Goal: Task Accomplishment & Management: Manage account settings

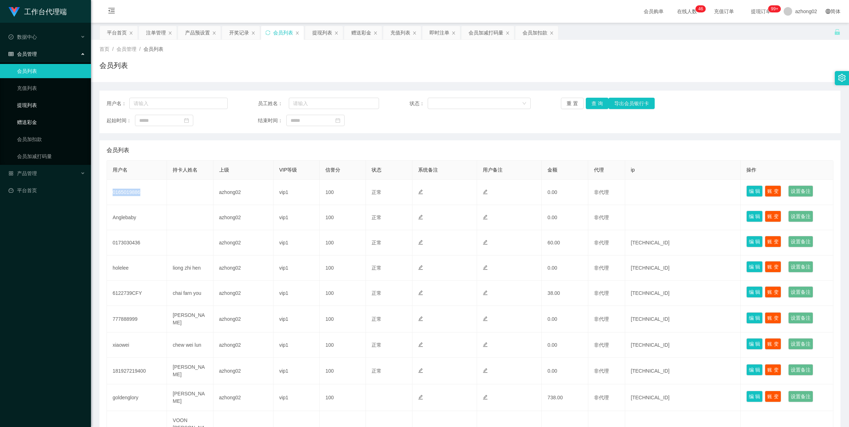
drag, startPoint x: 45, startPoint y: 119, endPoint x: 47, endPoint y: 112, distance: 7.5
click at [45, 118] on link "赠送彩金" at bounding box center [51, 122] width 68 height 14
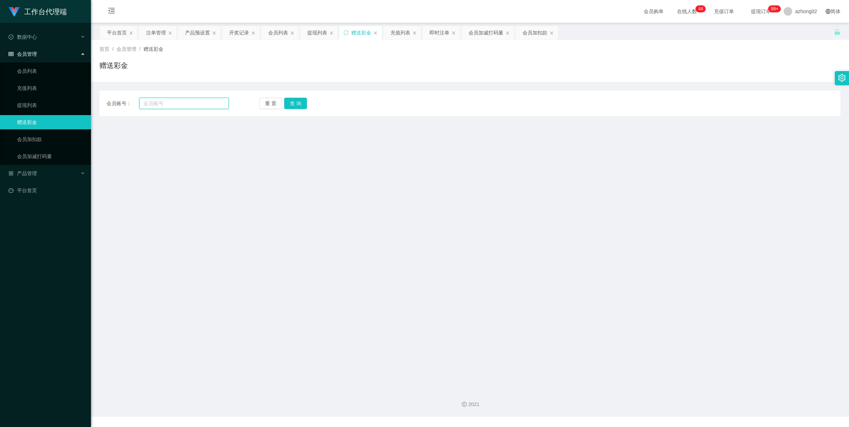
click at [172, 105] on input "text" at bounding box center [183, 103] width 89 height 11
paste input "0165019886"
type input "0165019886"
click at [292, 102] on button "查 询" at bounding box center [295, 103] width 23 height 11
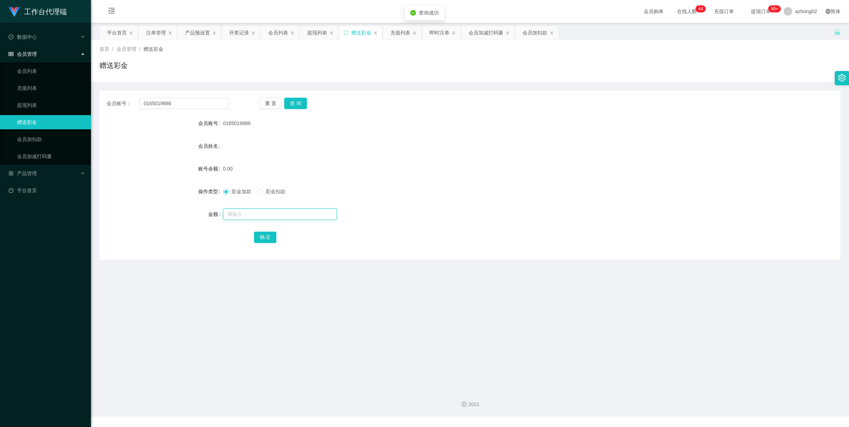
click at [243, 214] on input "text" at bounding box center [280, 213] width 114 height 11
type input "30"
click at [260, 237] on button "确 定" at bounding box center [265, 237] width 23 height 11
click at [28, 175] on span "产品管理" at bounding box center [23, 173] width 28 height 6
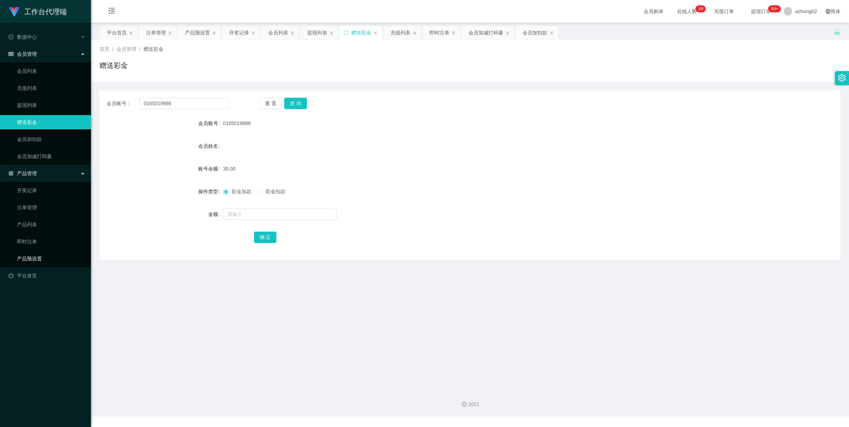
click at [28, 260] on link "产品预设置" at bounding box center [51, 258] width 68 height 14
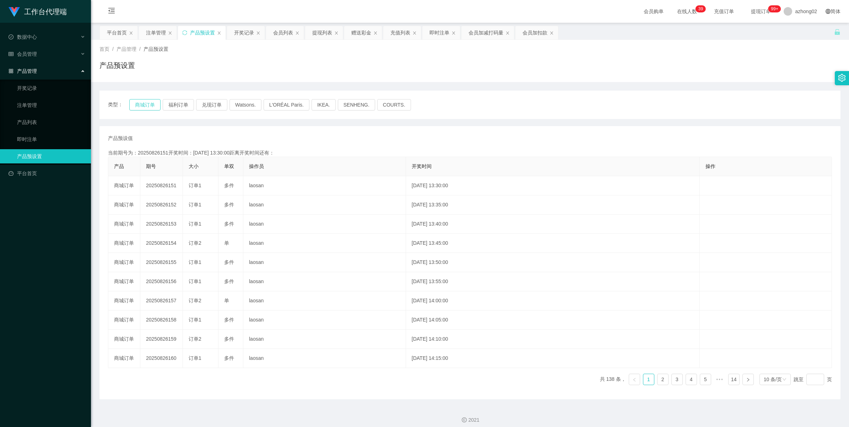
drag, startPoint x: 135, startPoint y: 103, endPoint x: 141, endPoint y: 110, distance: 9.2
click at [135, 103] on button "商城订单" at bounding box center [144, 104] width 31 height 11
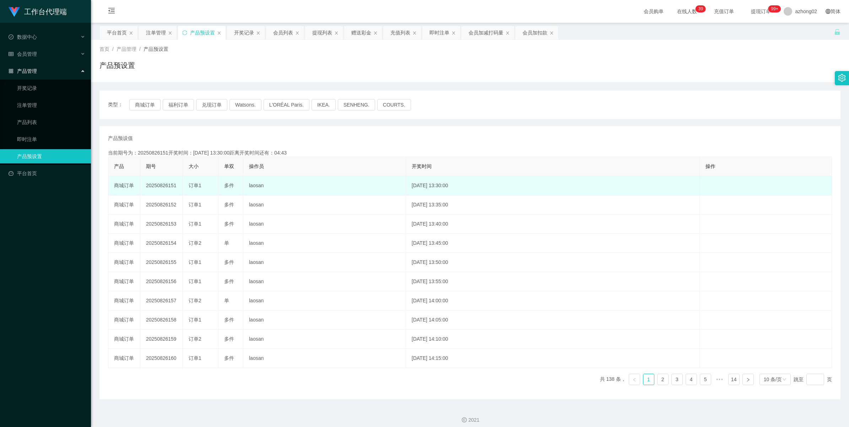
click at [157, 186] on td "20250826151" at bounding box center [161, 185] width 43 height 19
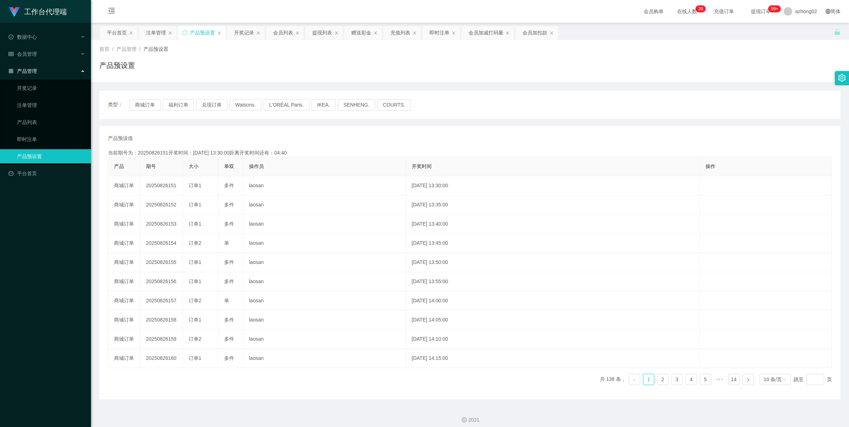
copy td "20250826151"
click at [153, 103] on button "商城订单" at bounding box center [144, 104] width 31 height 11
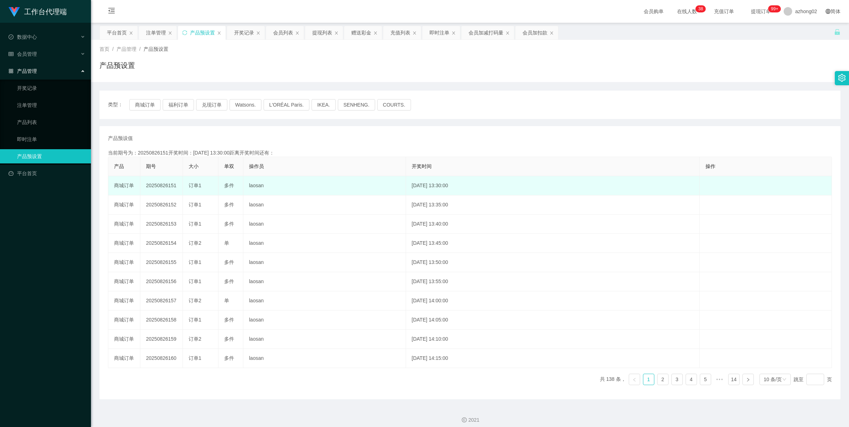
click at [165, 187] on td "20250826151" at bounding box center [161, 185] width 43 height 19
copy td "20250826151"
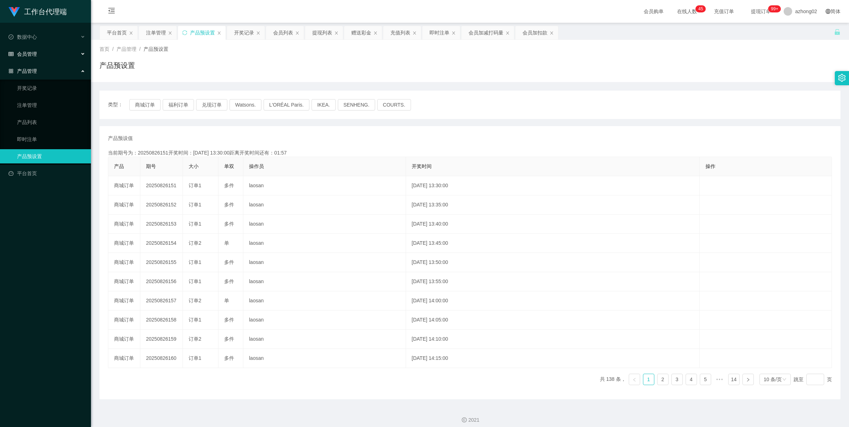
click at [23, 54] on span "会员管理" at bounding box center [23, 54] width 28 height 6
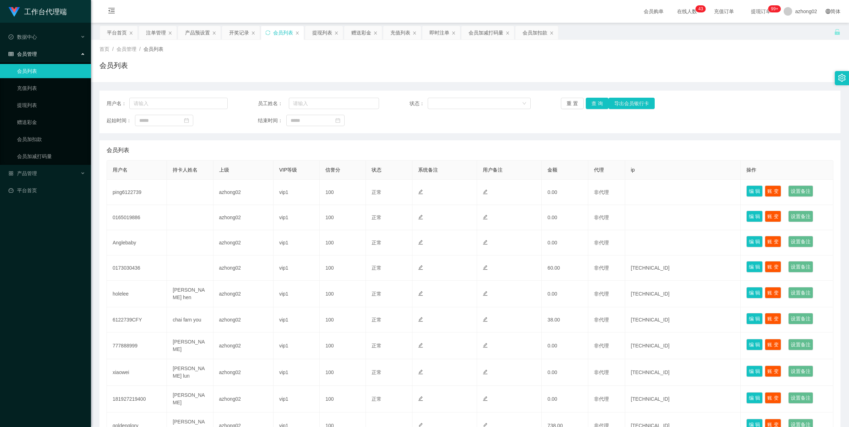
click at [30, 114] on ul "会员列表 充值列表 提现列表 赠送彩金 会员加扣款 会员加减打码量" at bounding box center [45, 114] width 91 height 102
click at [29, 123] on link "赠送彩金" at bounding box center [51, 122] width 68 height 14
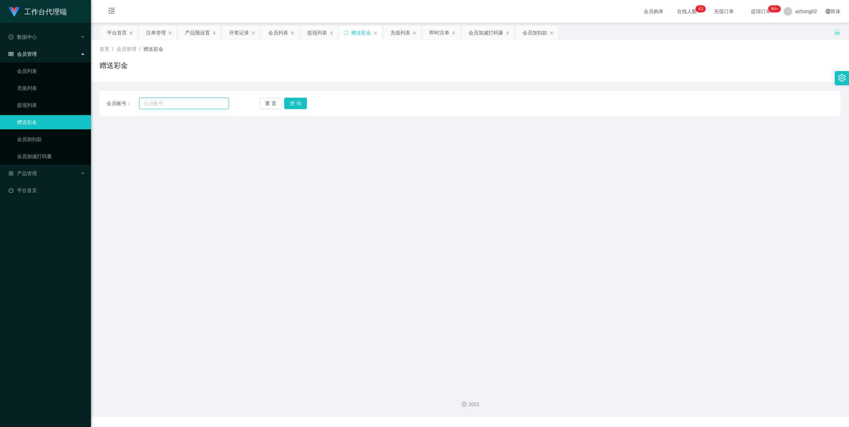
click at [162, 107] on input "text" at bounding box center [183, 103] width 89 height 11
paste input "ping6122739"
type input "ping6122739"
click at [298, 107] on button "查 询" at bounding box center [295, 103] width 23 height 11
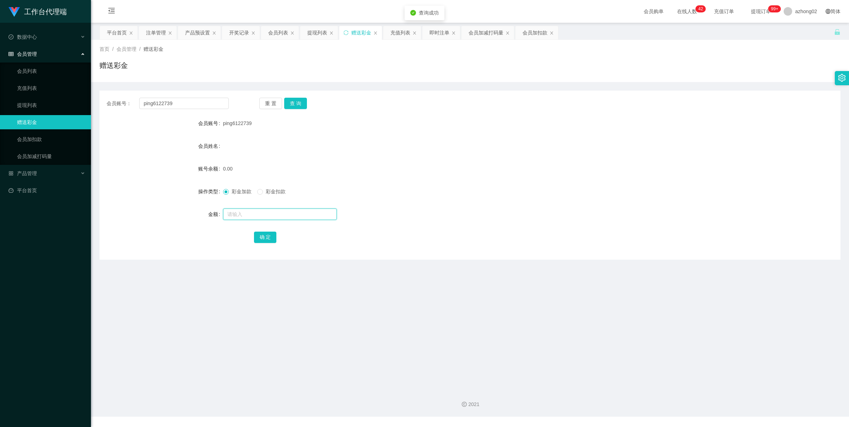
click at [233, 212] on input "text" at bounding box center [280, 213] width 114 height 11
type input "30"
click at [267, 235] on button "确 定" at bounding box center [265, 237] width 23 height 11
drag, startPoint x: 31, startPoint y: 68, endPoint x: 38, endPoint y: 36, distance: 32.2
click at [32, 68] on link "会员列表" at bounding box center [51, 71] width 68 height 14
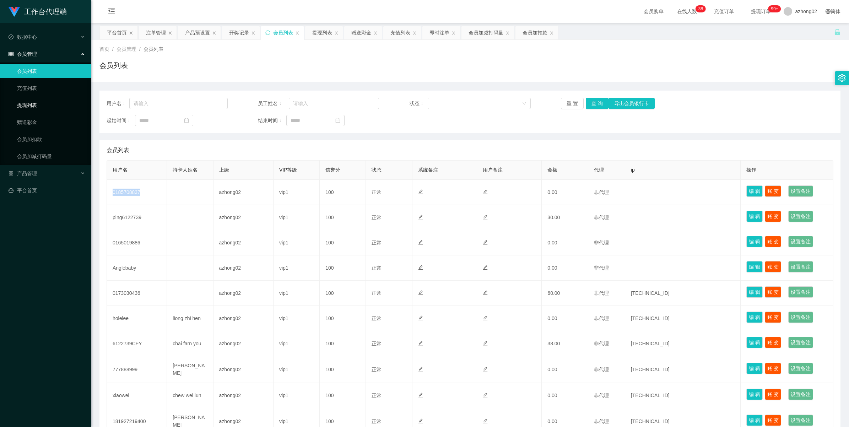
click at [30, 108] on link "提现列表" at bounding box center [51, 105] width 68 height 14
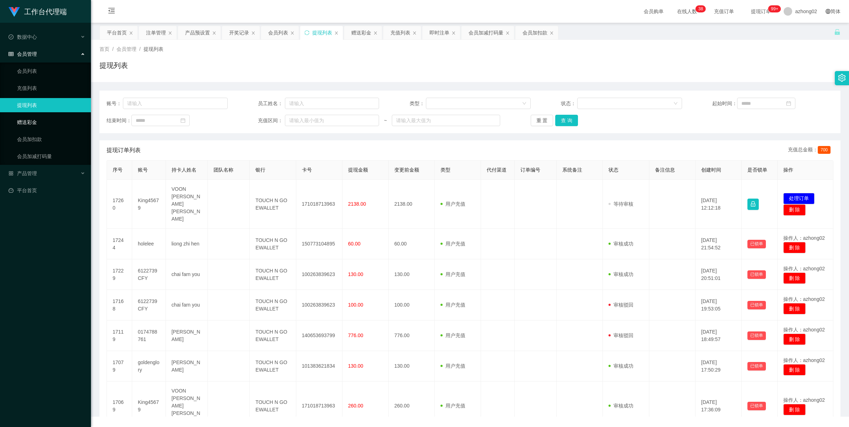
click at [34, 125] on link "赠送彩金" at bounding box center [51, 122] width 68 height 14
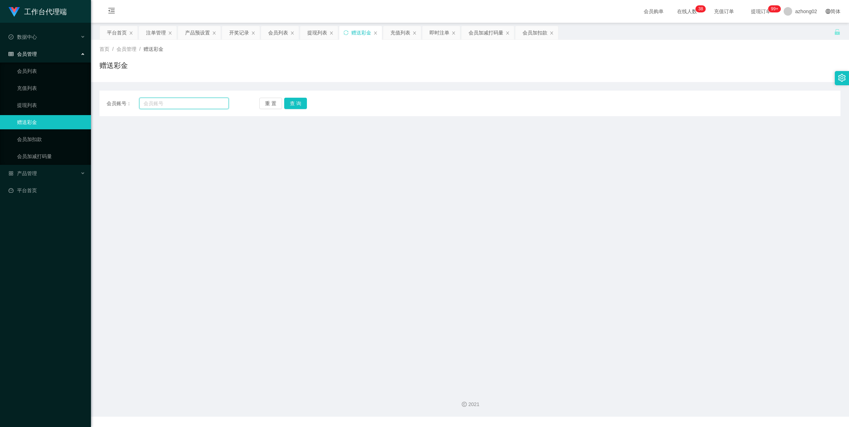
drag, startPoint x: 179, startPoint y: 104, endPoint x: 183, endPoint y: 102, distance: 4.6
click at [179, 104] on input "text" at bounding box center [183, 103] width 89 height 11
paste input "0185708837"
type input "0185708837"
drag, startPoint x: 304, startPoint y: 106, endPoint x: 292, endPoint y: 115, distance: 15.7
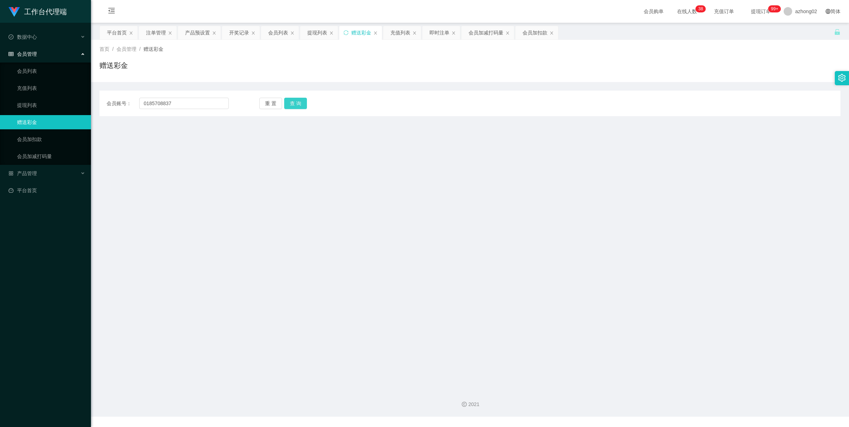
click at [304, 106] on button "查 询" at bounding box center [295, 103] width 23 height 11
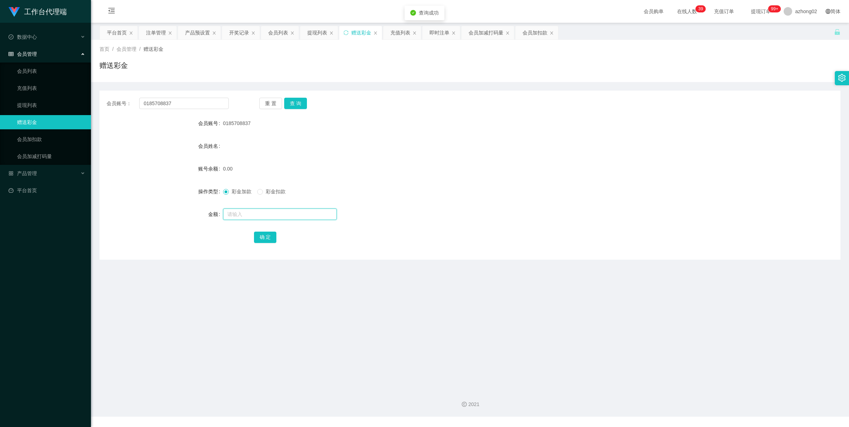
click at [230, 216] on input "text" at bounding box center [280, 213] width 114 height 11
type input "30"
click at [266, 235] on button "确 定" at bounding box center [265, 237] width 23 height 11
click at [184, 103] on input "0185708837" at bounding box center [183, 103] width 89 height 11
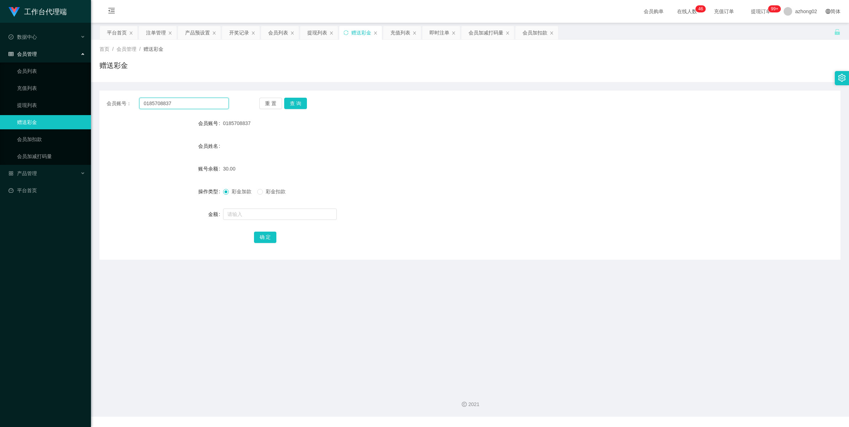
paste input "65019886"
type input "0165019886"
click at [297, 99] on button "查 询" at bounding box center [295, 103] width 23 height 11
click at [264, 214] on input "text" at bounding box center [280, 213] width 114 height 11
click at [245, 213] on input "text" at bounding box center [280, 213] width 114 height 11
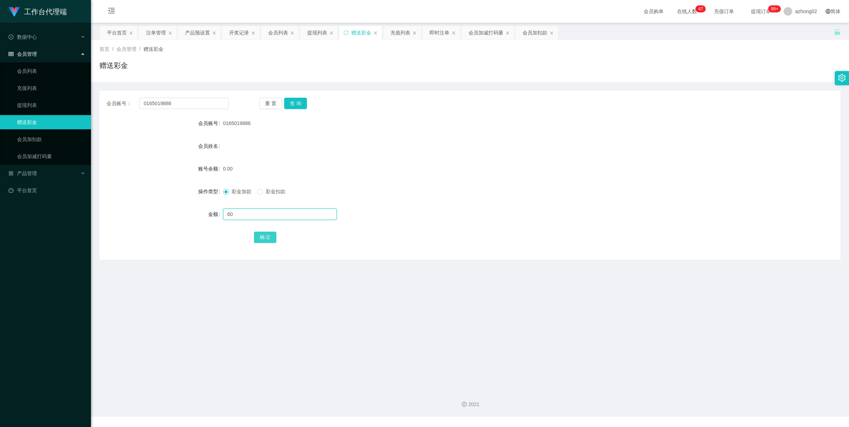
type input "60"
drag, startPoint x: 271, startPoint y: 235, endPoint x: 282, endPoint y: 225, distance: 15.3
click at [270, 235] on button "确 定" at bounding box center [265, 237] width 23 height 11
click at [264, 194] on span "彩金扣款" at bounding box center [276, 192] width 26 height 6
click at [22, 177] on div "产品管理" at bounding box center [45, 173] width 91 height 14
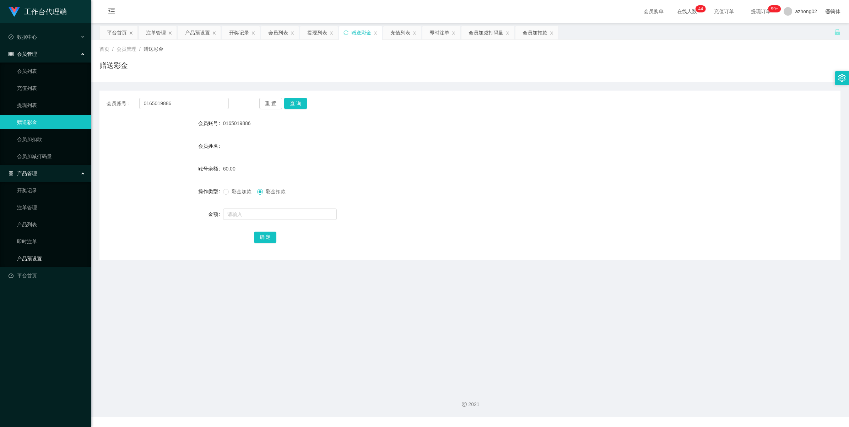
click at [23, 257] on link "产品预设置" at bounding box center [51, 258] width 68 height 14
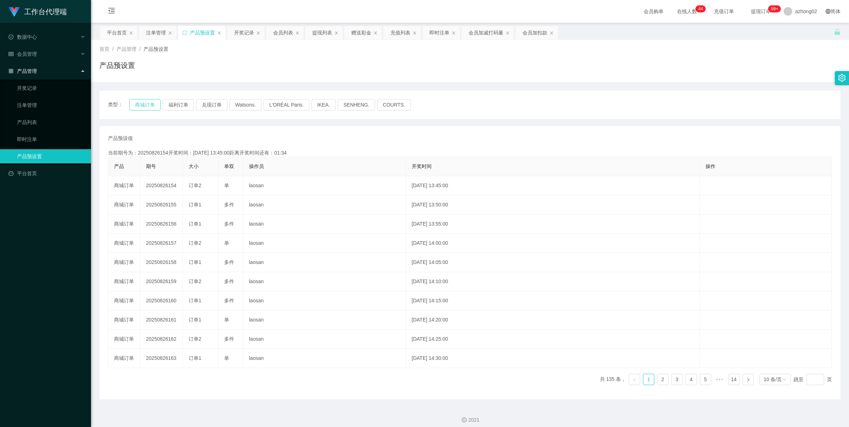
click at [148, 103] on button "商城订单" at bounding box center [144, 104] width 31 height 11
drag, startPoint x: 245, startPoint y: 32, endPoint x: 246, endPoint y: 45, distance: 13.5
click at [245, 32] on div "开奖记录" at bounding box center [244, 32] width 20 height 13
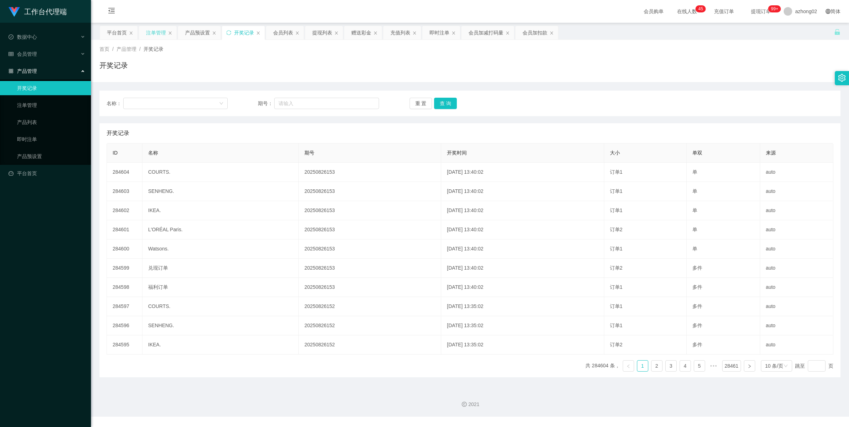
click at [157, 33] on div "注单管理" at bounding box center [156, 32] width 20 height 13
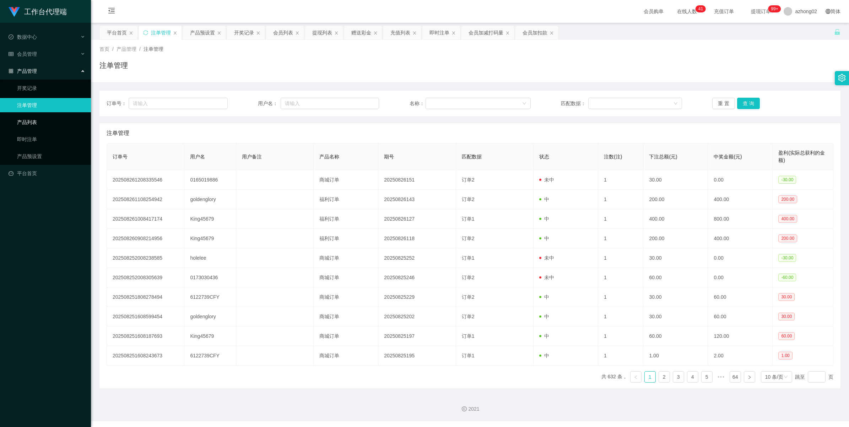
drag, startPoint x: 34, startPoint y: 121, endPoint x: 34, endPoint y: 129, distance: 8.2
click at [34, 121] on link "产品列表" at bounding box center [51, 122] width 68 height 14
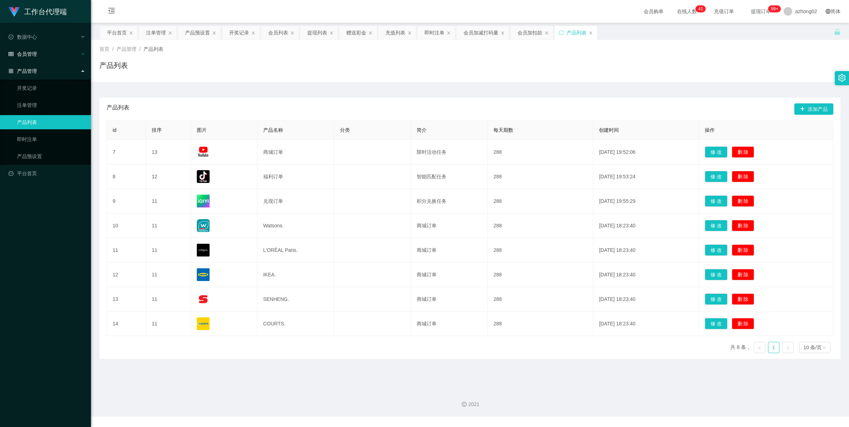
drag, startPoint x: 35, startPoint y: 63, endPoint x: 34, endPoint y: 54, distance: 9.3
click at [35, 63] on ul "数据中心 会员管理 会员列表 充值列表 提现列表 赠送彩金 会员加扣款 会员加减打码量 产品管理 开奖记录 注单管理 产品列表 即时注单 产品预设置 平台首页" at bounding box center [45, 105] width 91 height 165
click at [34, 53] on span "会员管理" at bounding box center [23, 54] width 28 height 6
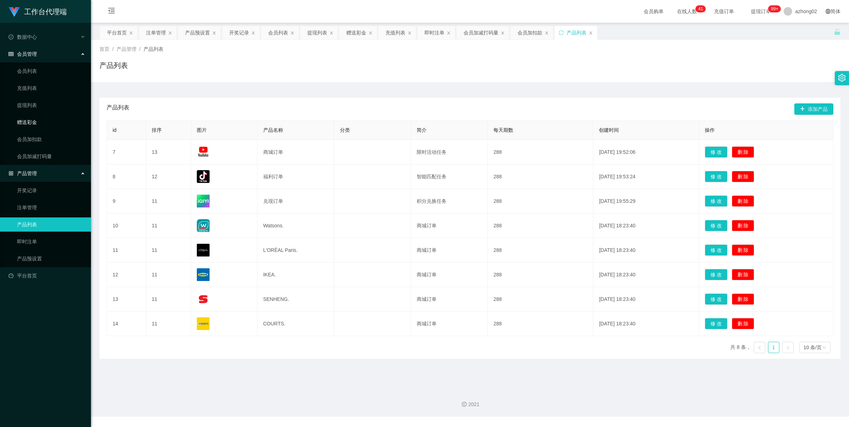
drag, startPoint x: 29, startPoint y: 120, endPoint x: 45, endPoint y: 117, distance: 15.9
click at [29, 120] on link "赠送彩金" at bounding box center [51, 122] width 68 height 14
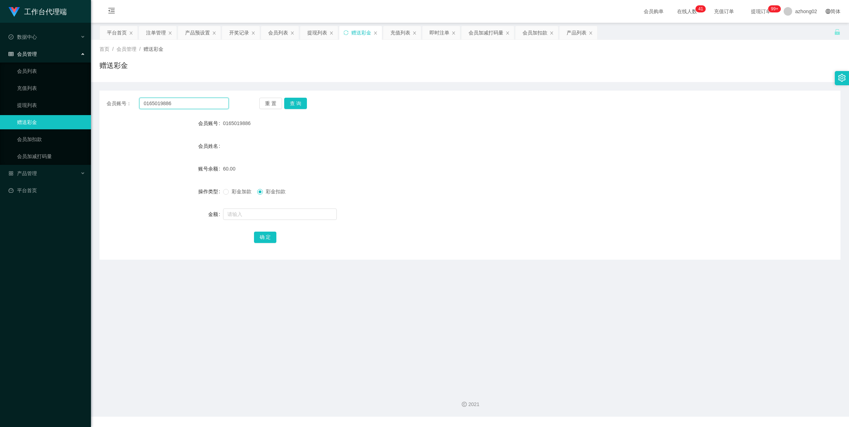
click at [172, 104] on input "0165019886" at bounding box center [183, 103] width 89 height 11
click at [173, 104] on input "0165019886" at bounding box center [183, 103] width 89 height 11
paste input "ABCDEFGHI"
type input "ABCDEFGHI"
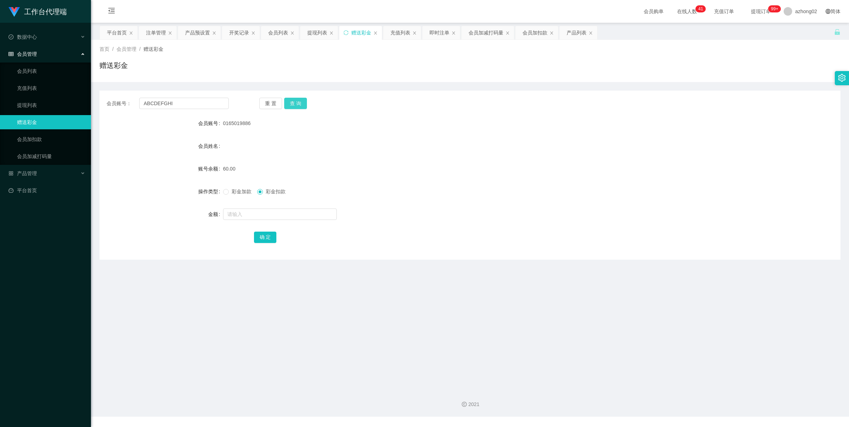
click at [290, 100] on button "查 询" at bounding box center [295, 103] width 23 height 11
click at [163, 103] on input "ABCDEFGHI" at bounding box center [183, 103] width 89 height 11
click at [288, 101] on button "查 询" at bounding box center [295, 103] width 23 height 11
click at [30, 78] on ul "会员列表 充值列表 提现列表 赠送彩金 会员加扣款 会员加减打码量" at bounding box center [45, 114] width 91 height 102
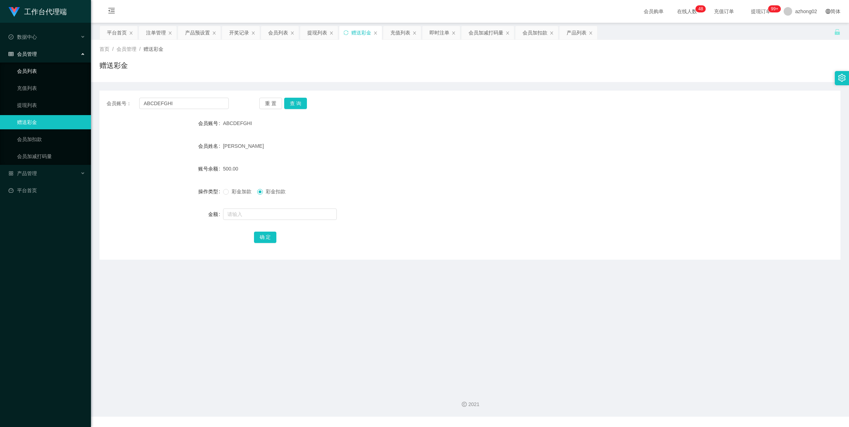
click at [27, 72] on link "会员列表" at bounding box center [51, 71] width 68 height 14
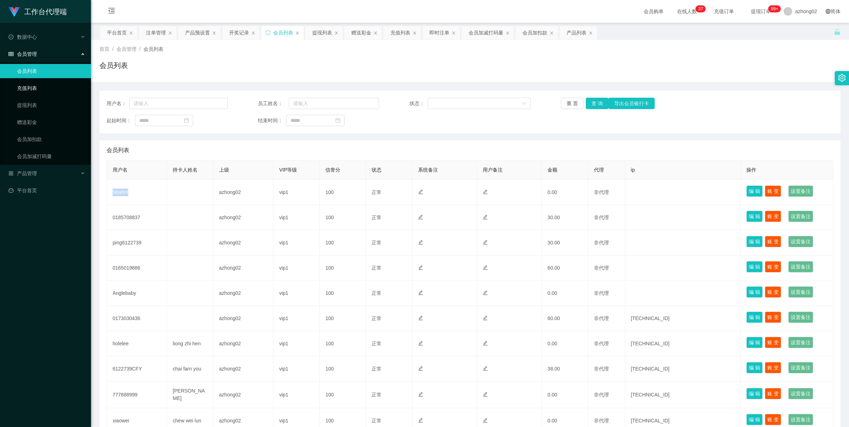
click at [22, 89] on link "充值列表" at bounding box center [51, 88] width 68 height 14
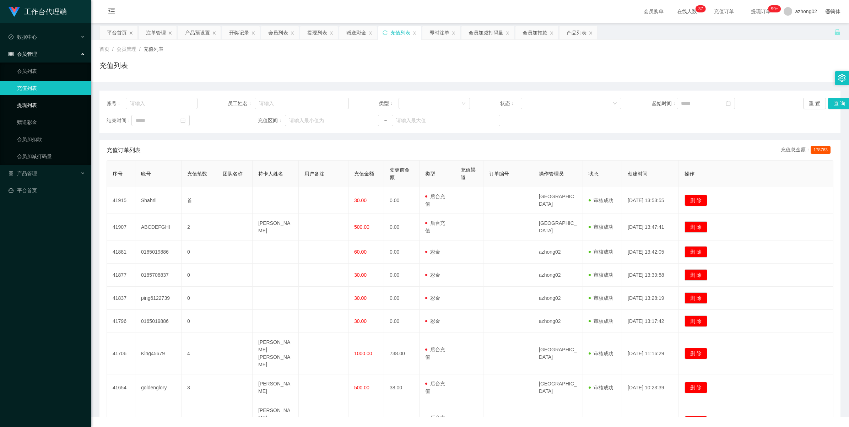
click at [23, 99] on link "提现列表" at bounding box center [51, 105] width 68 height 14
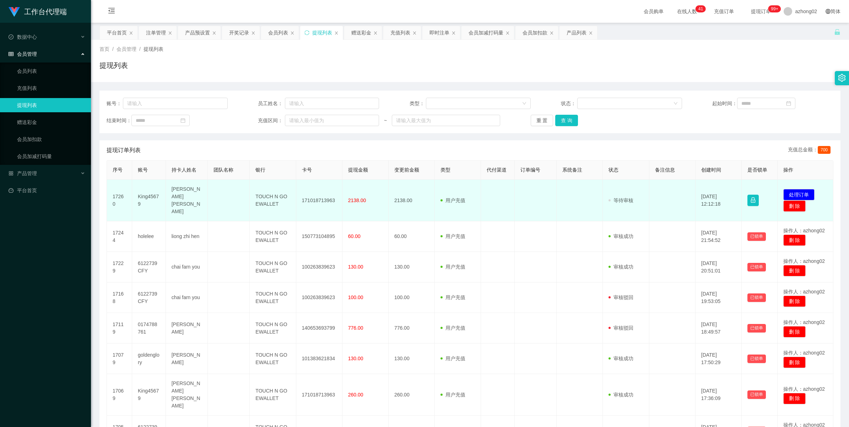
click at [317, 199] on td "171018713963" at bounding box center [319, 201] width 46 height 42
click at [316, 199] on td "171018713963" at bounding box center [319, 201] width 46 height 42
copy td "171018713963"
click at [794, 189] on button "处理订单" at bounding box center [798, 194] width 31 height 11
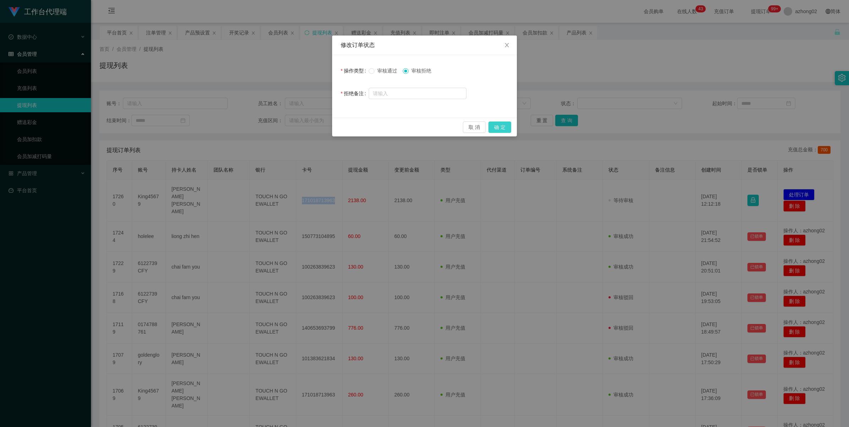
click at [503, 130] on button "确 定" at bounding box center [499, 126] width 23 height 11
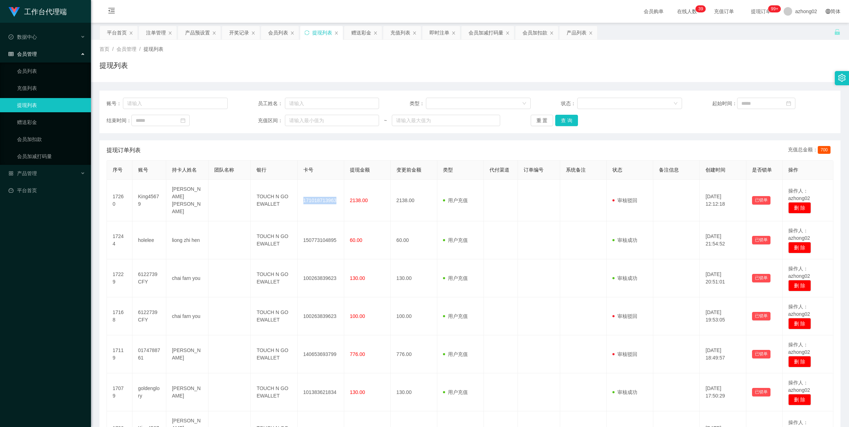
copy td "171018713963"
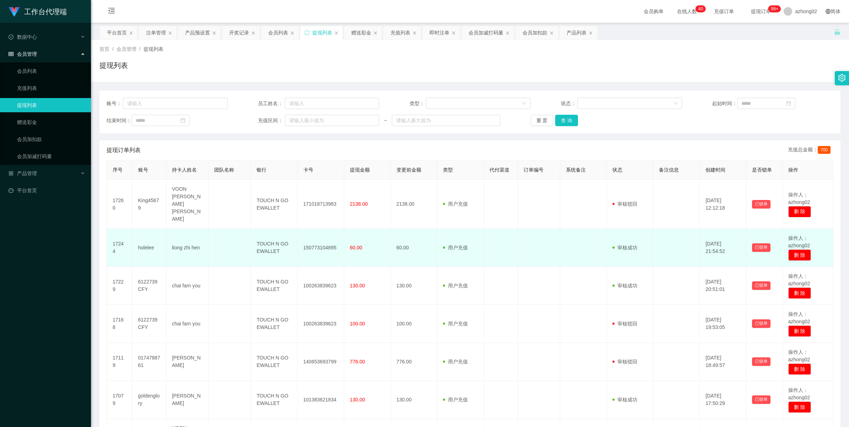
click at [319, 237] on td "150773104895" at bounding box center [321, 248] width 47 height 38
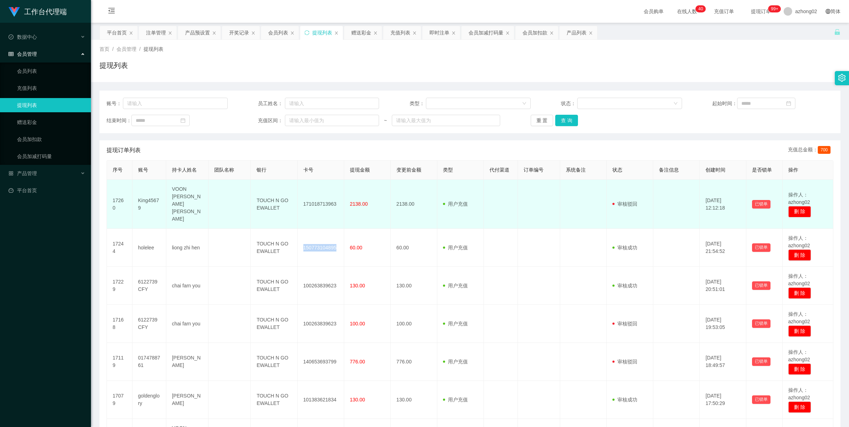
copy td "150773104895"
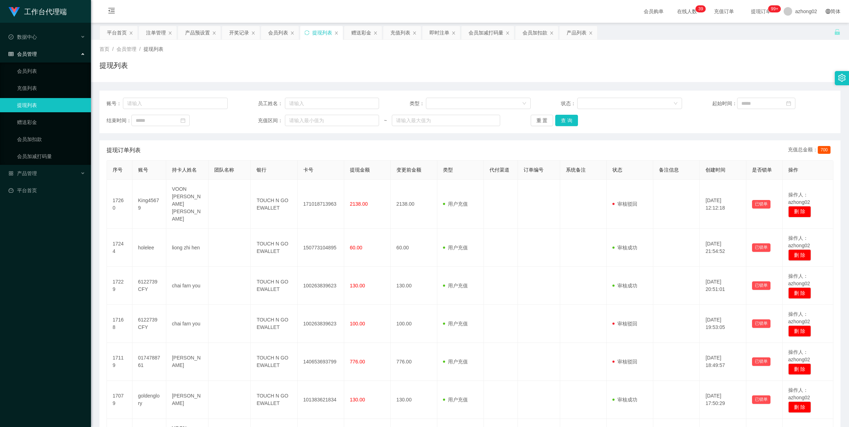
click at [31, 165] on ul "数据中心 会员管理 会员列表 充值列表 提现列表 赠送彩金 会员加扣款 会员加减打码量 产品管理 平台首页" at bounding box center [45, 114] width 91 height 182
click at [26, 170] on span "产品管理" at bounding box center [23, 173] width 28 height 6
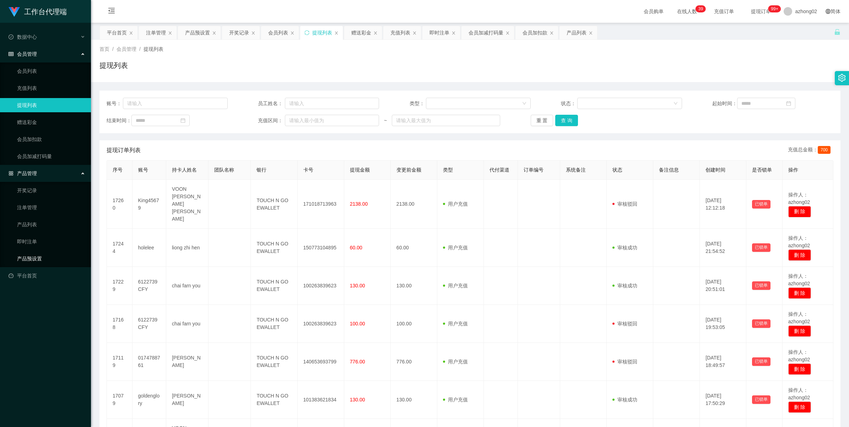
click at [38, 253] on link "产品预设置" at bounding box center [51, 258] width 68 height 14
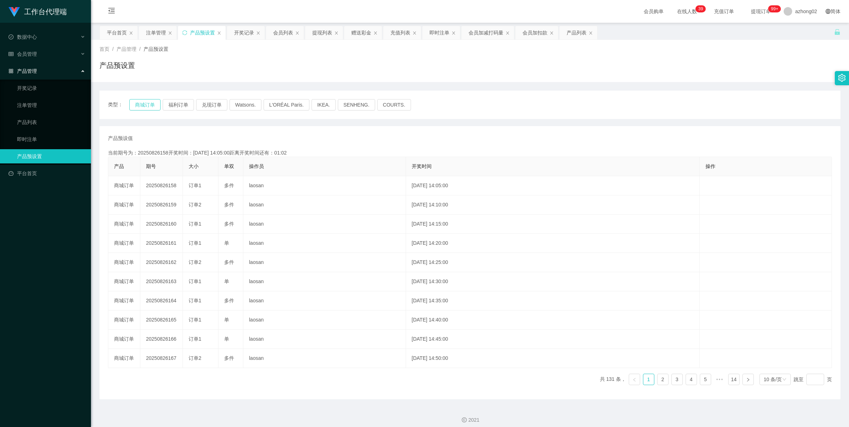
drag, startPoint x: 141, startPoint y: 107, endPoint x: 141, endPoint y: 125, distance: 18.1
click at [141, 108] on button "商城订单" at bounding box center [144, 104] width 31 height 11
type button "k3wph"
click at [147, 105] on button "商城订单" at bounding box center [144, 104] width 31 height 11
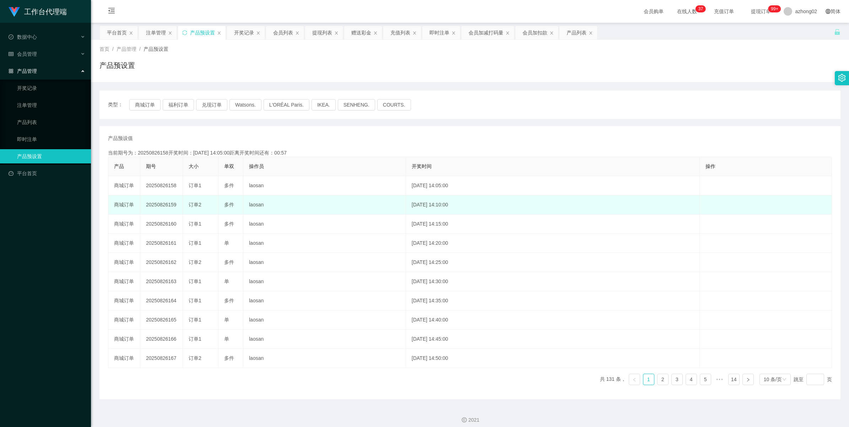
click at [164, 205] on td "20250826159" at bounding box center [161, 204] width 43 height 19
copy td "20250826159"
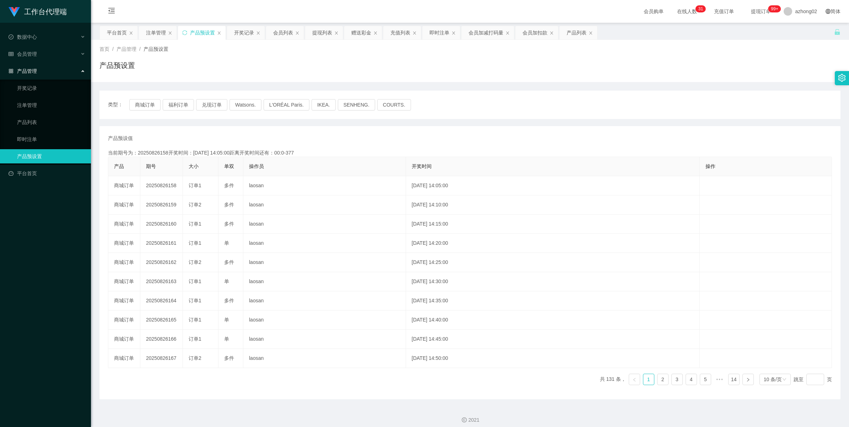
click at [24, 66] on div "产品管理" at bounding box center [45, 71] width 91 height 14
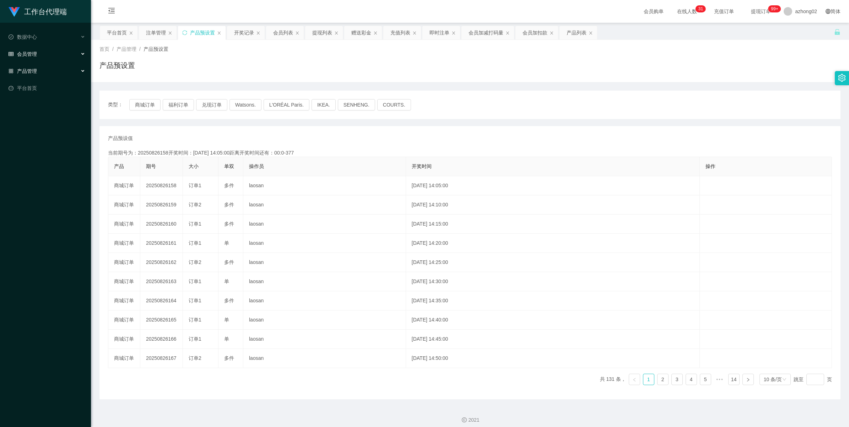
click at [24, 56] on span "会员管理" at bounding box center [23, 54] width 28 height 6
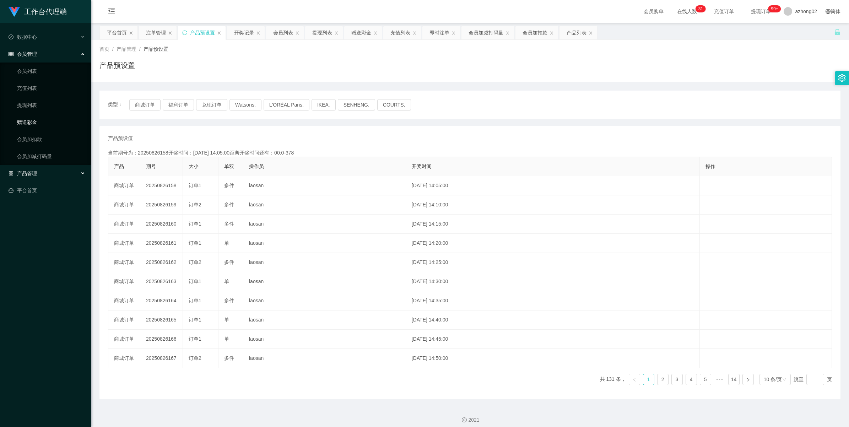
click at [34, 121] on link "赠送彩金" at bounding box center [51, 122] width 68 height 14
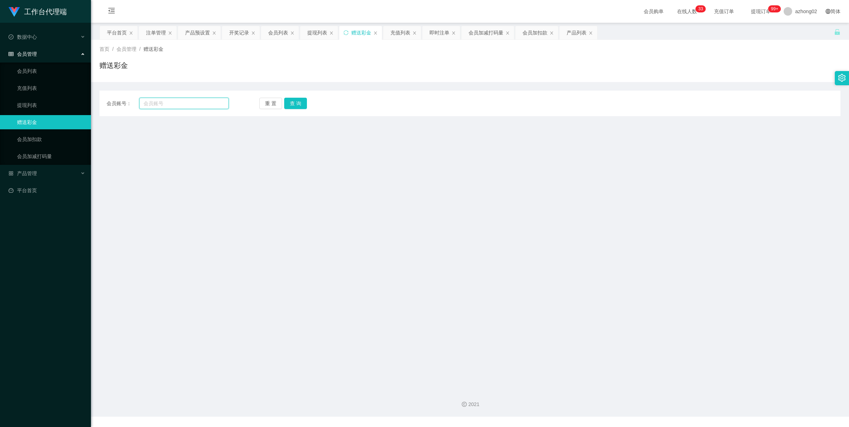
click at [195, 104] on input "text" at bounding box center [183, 103] width 89 height 11
paste input "0185708837"
click at [295, 95] on div "会员账号： 0185708837 重 置 查 询 会员账号 会员姓名 账号余额 操作类型 彩金加款 彩金扣款 金额 确 定" at bounding box center [469, 104] width 741 height 26
click at [295, 98] on div "会员账号： 0185708837 重 置 查 询 会员账号 会员姓名 账号余额 操作类型 彩金加款 彩金扣款 金额 确 定" at bounding box center [469, 104] width 741 height 26
click at [289, 104] on button "查 询" at bounding box center [295, 103] width 23 height 11
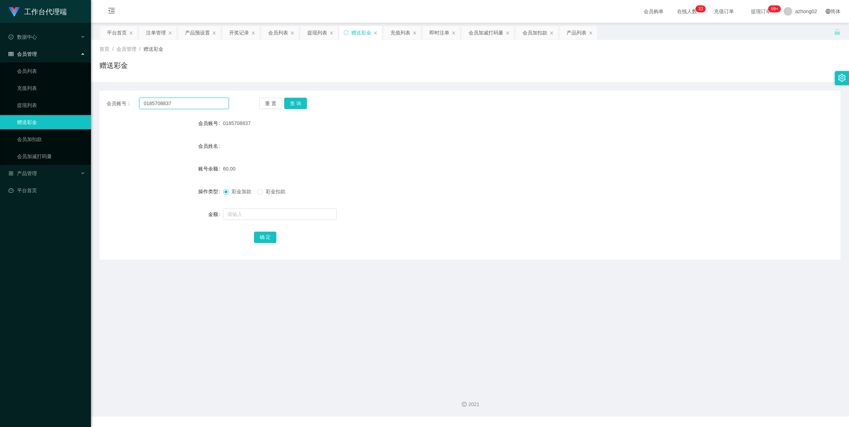
click at [192, 105] on input "0185708837" at bounding box center [183, 103] width 89 height 11
paste input "Shahril"
type input "Shahril"
click at [300, 101] on button "查 询" at bounding box center [295, 103] width 23 height 11
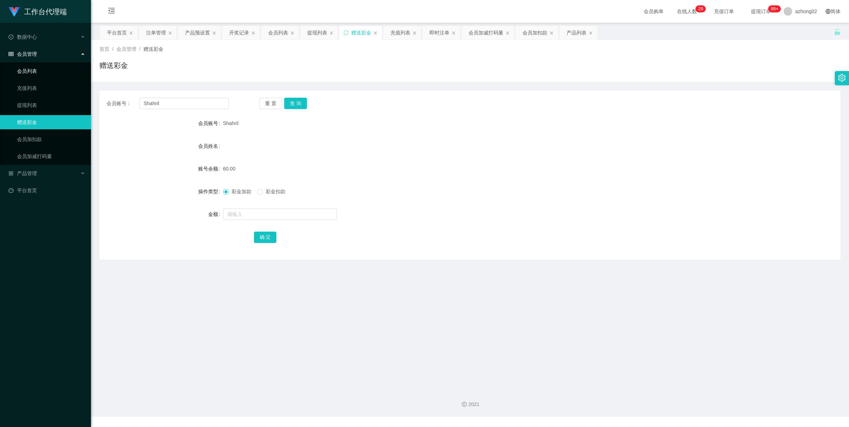
click at [29, 70] on link "会员列表" at bounding box center [51, 71] width 68 height 14
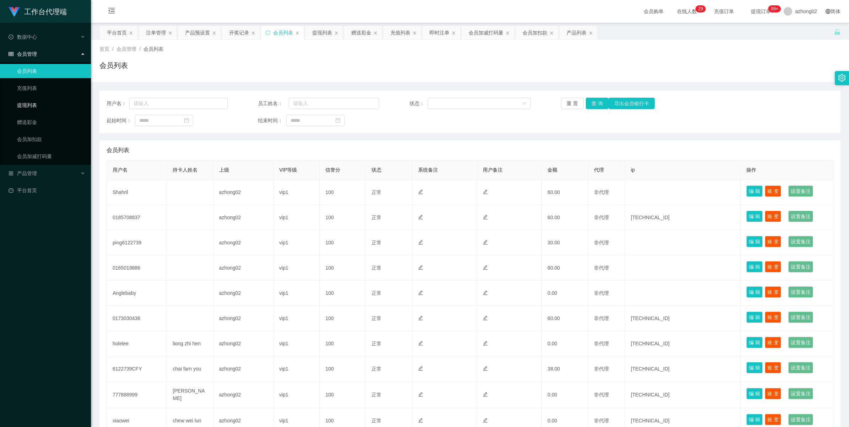
click at [32, 99] on link "提现列表" at bounding box center [51, 105] width 68 height 14
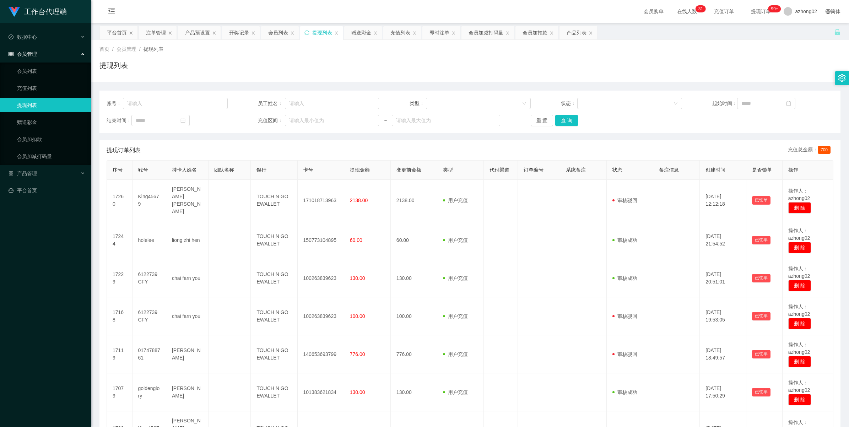
drag, startPoint x: 0, startPoint y: 0, endPoint x: 44, endPoint y: 91, distance: 101.2
click at [49, 105] on link "提现列表" at bounding box center [51, 105] width 68 height 14
click at [36, 125] on link "赠送彩金" at bounding box center [51, 122] width 68 height 14
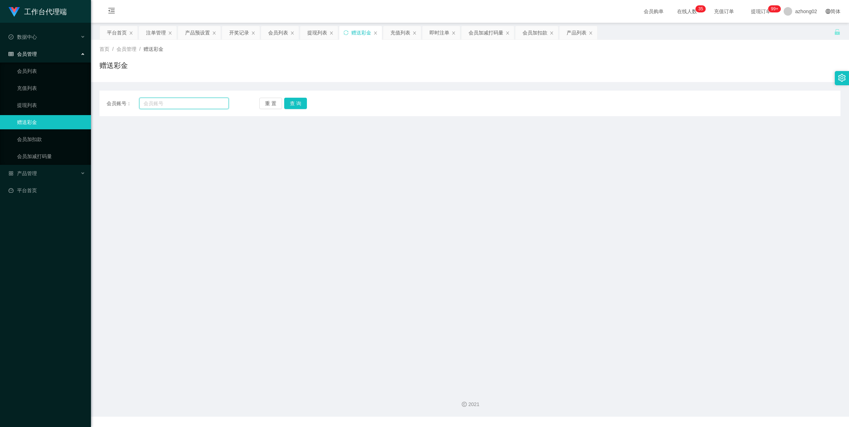
click at [176, 102] on input "text" at bounding box center [183, 103] width 89 height 11
paste input "0185708837"
type input "0185708837"
click at [290, 100] on button "查 询" at bounding box center [295, 103] width 23 height 11
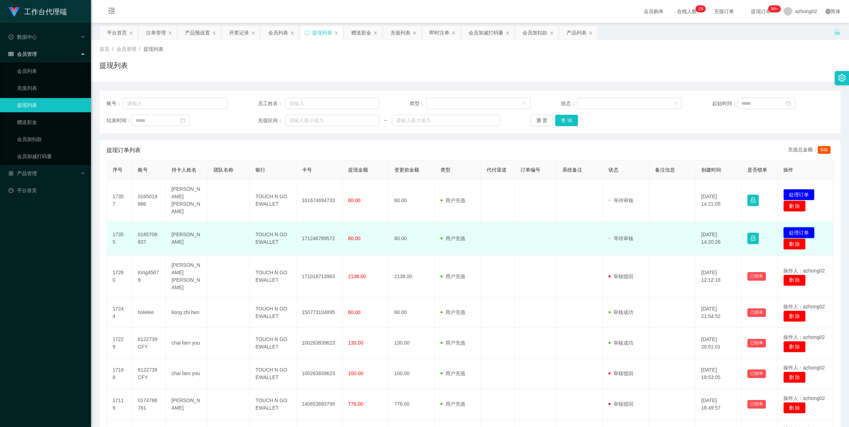
click at [794, 227] on button "处理订单" at bounding box center [798, 232] width 31 height 11
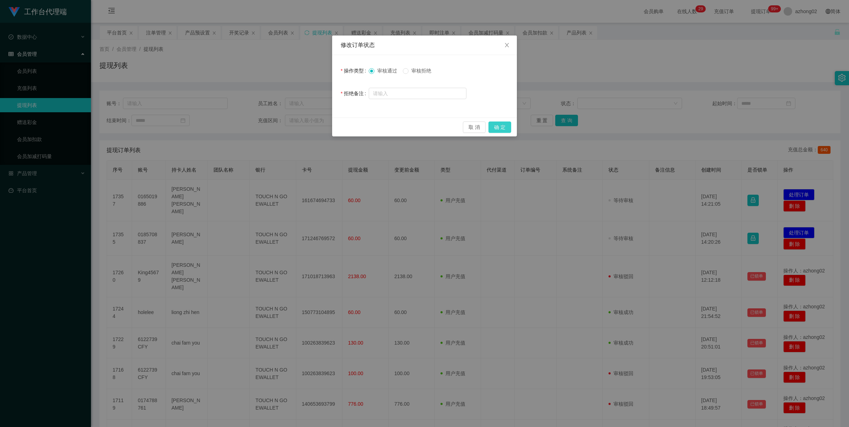
click at [507, 127] on button "确 定" at bounding box center [499, 126] width 23 height 11
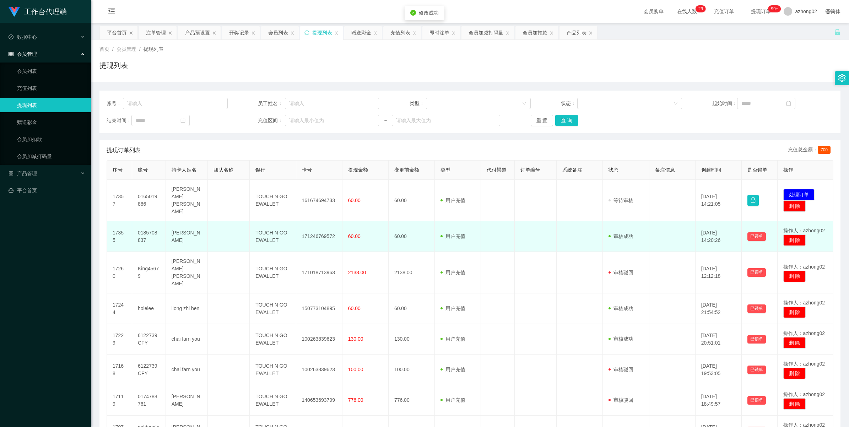
click at [308, 229] on td "171246769572" at bounding box center [319, 236] width 46 height 31
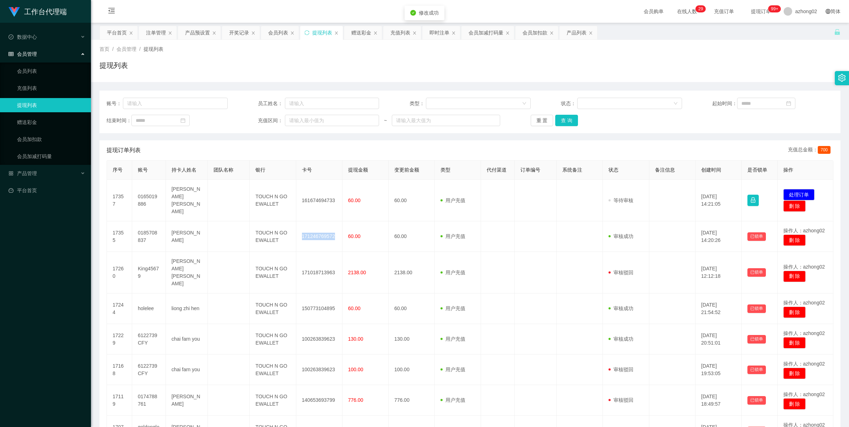
copy td "171246769572"
click at [789, 189] on button "处理订单" at bounding box center [798, 194] width 31 height 11
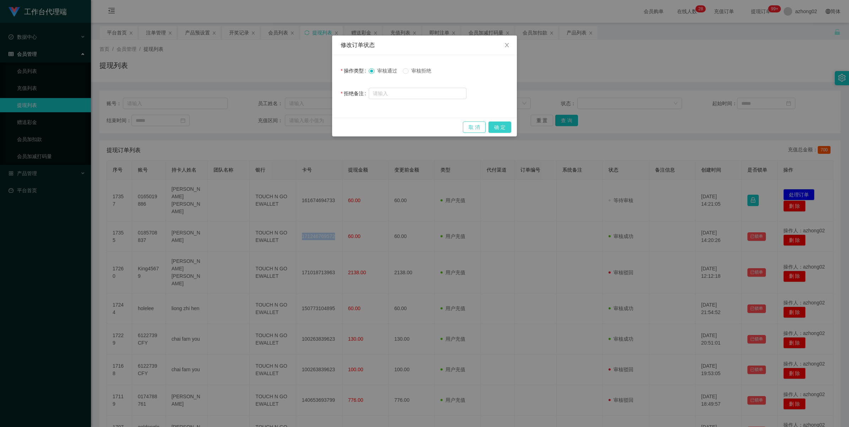
drag, startPoint x: 505, startPoint y: 125, endPoint x: 480, endPoint y: 125, distance: 25.2
click at [505, 126] on button "确 定" at bounding box center [499, 126] width 23 height 11
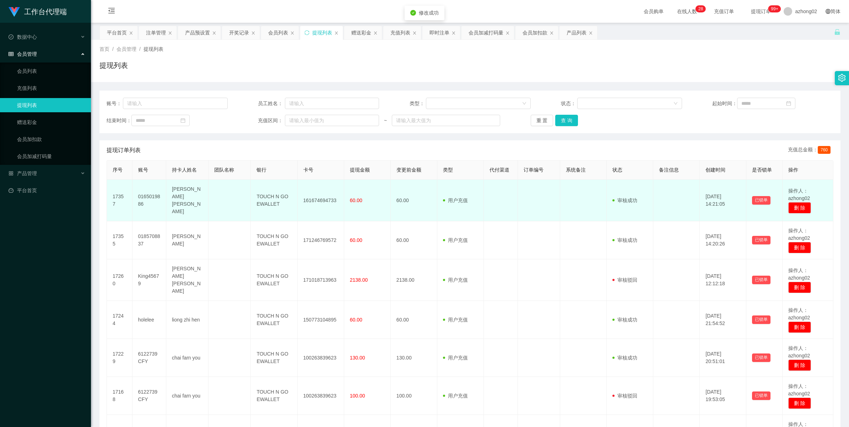
click at [322, 195] on td "161674694733" at bounding box center [321, 201] width 47 height 42
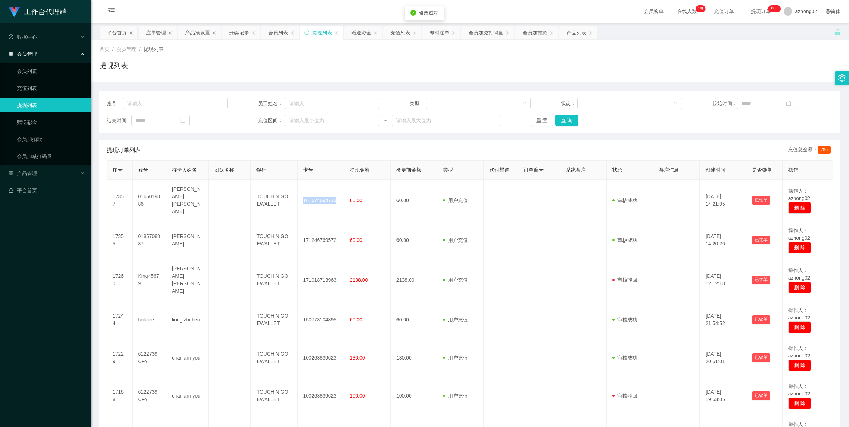
copy td "161674694733"
drag, startPoint x: 35, startPoint y: 118, endPoint x: 32, endPoint y: 108, distance: 10.3
click at [35, 118] on link "赠送彩金" at bounding box center [51, 122] width 68 height 14
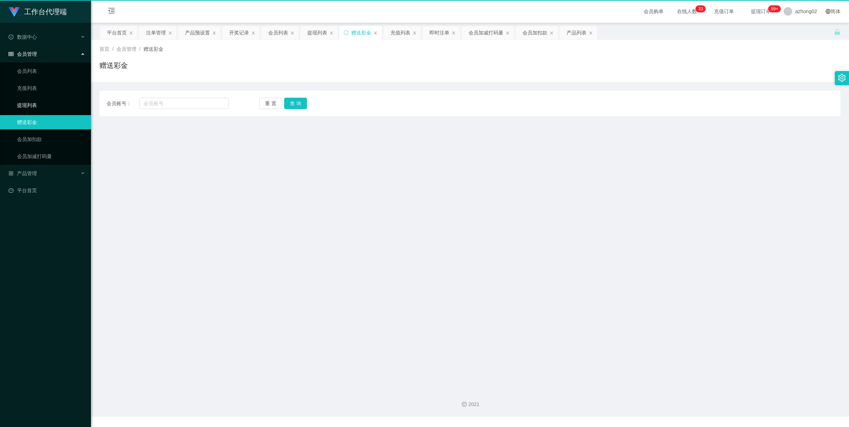
click at [31, 103] on link "提现列表" at bounding box center [51, 105] width 68 height 14
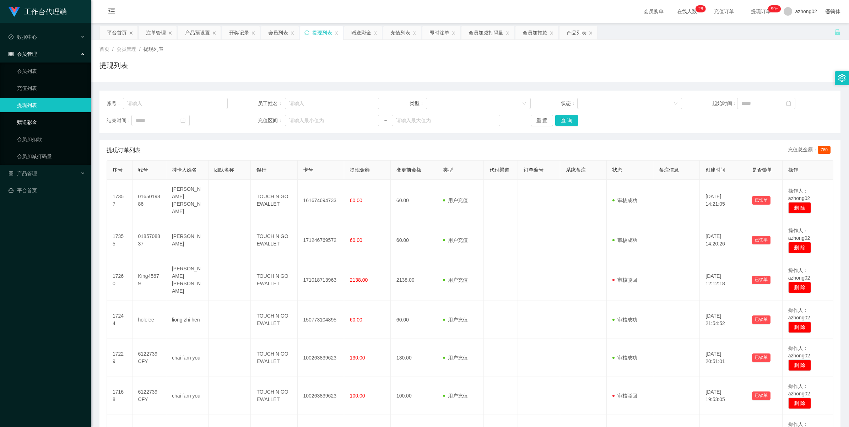
click at [36, 125] on link "赠送彩金" at bounding box center [51, 122] width 68 height 14
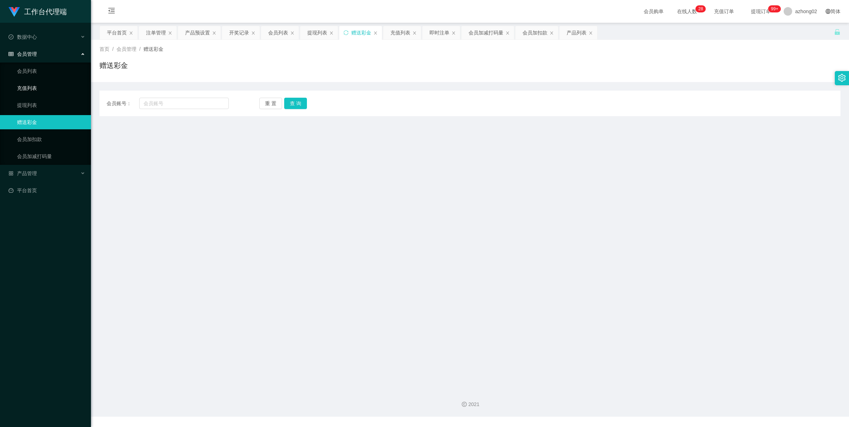
click at [30, 87] on link "充值列表" at bounding box center [51, 88] width 68 height 14
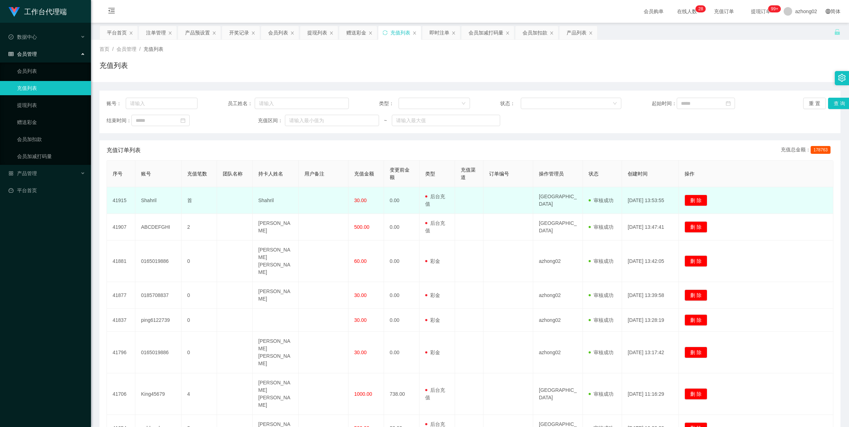
click at [144, 199] on td "Shahril" at bounding box center [158, 200] width 46 height 27
click at [145, 200] on td "Shahril" at bounding box center [158, 200] width 46 height 27
copy td "Shahril"
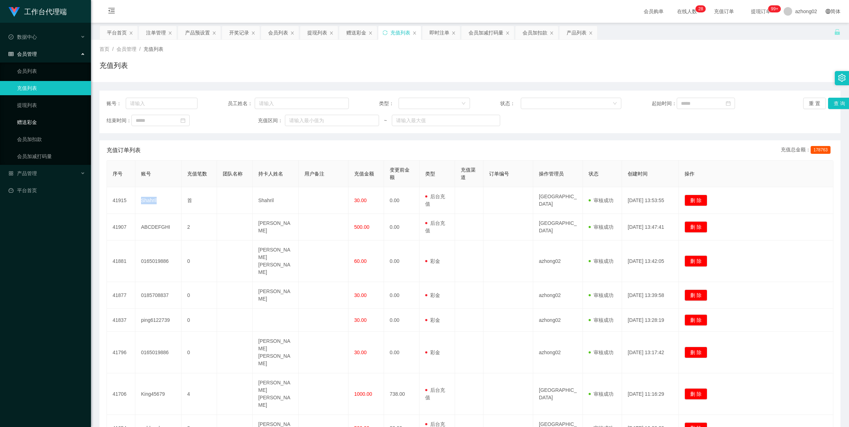
drag, startPoint x: 34, startPoint y: 123, endPoint x: 88, endPoint y: 108, distance: 55.7
click at [34, 123] on link "赠送彩金" at bounding box center [51, 122] width 68 height 14
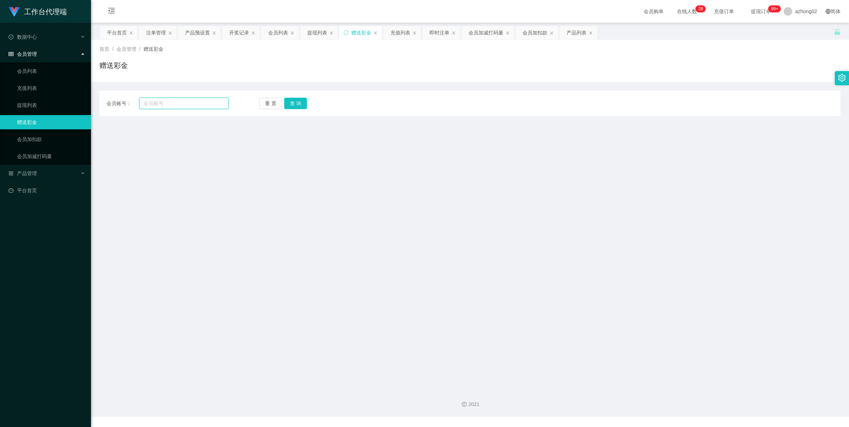
click at [170, 103] on input "text" at bounding box center [183, 103] width 89 height 11
paste input "Shahril"
type input "Shahril"
click at [290, 100] on button "查 询" at bounding box center [295, 103] width 23 height 11
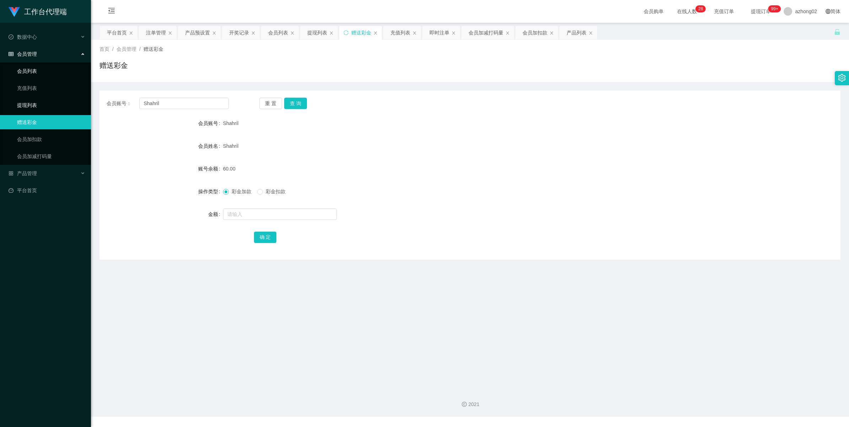
drag, startPoint x: 44, startPoint y: 100, endPoint x: 39, endPoint y: 68, distance: 32.6
click at [44, 100] on link "提现列表" at bounding box center [51, 105] width 68 height 14
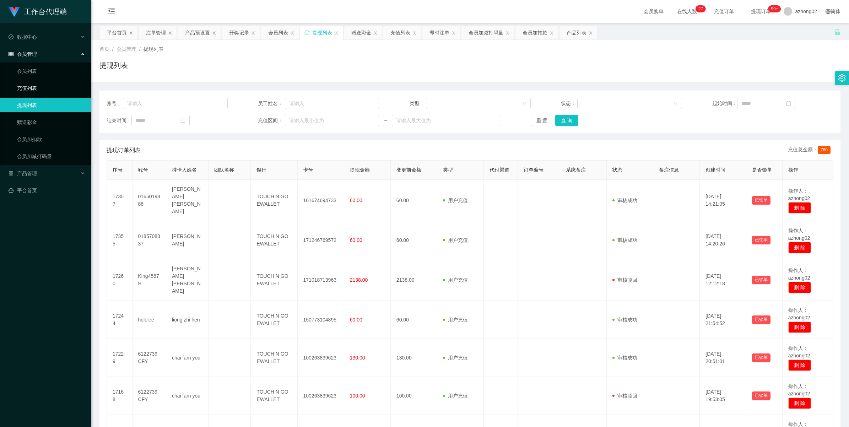
drag, startPoint x: 26, startPoint y: 85, endPoint x: 26, endPoint y: 24, distance: 61.4
click at [27, 83] on link "充值列表" at bounding box center [51, 88] width 68 height 14
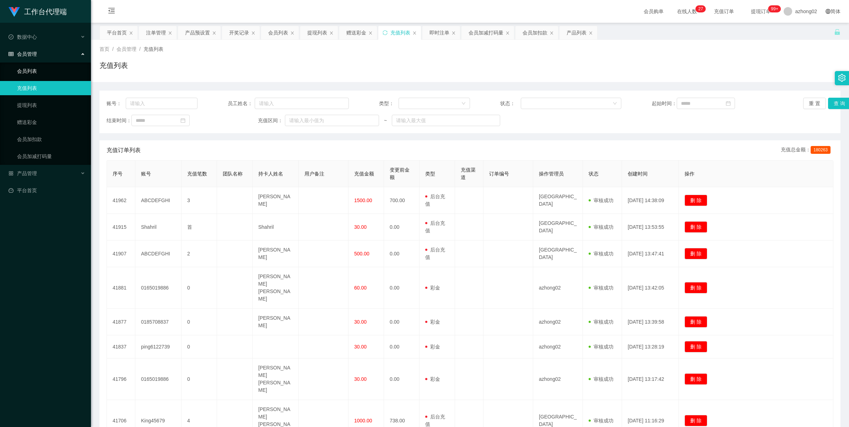
click at [35, 70] on link "会员列表" at bounding box center [51, 71] width 68 height 14
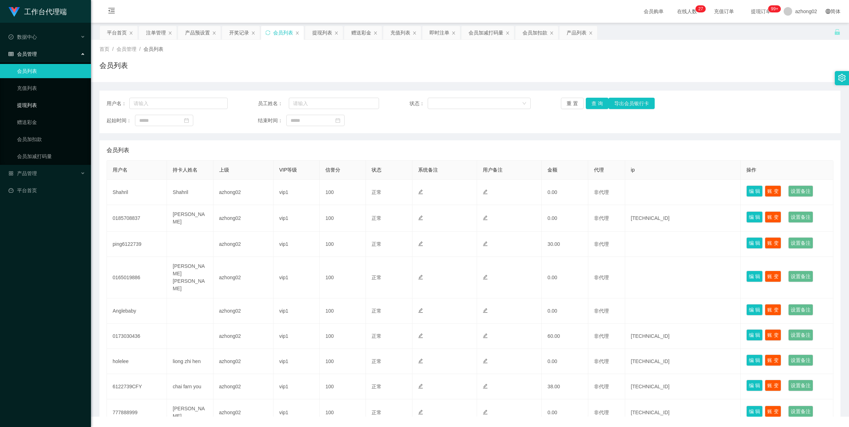
click at [29, 106] on link "提现列表" at bounding box center [51, 105] width 68 height 14
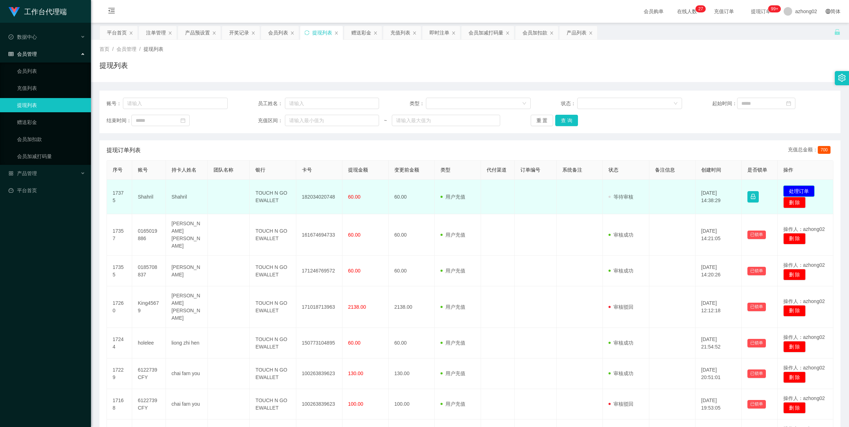
click at [791, 188] on button "处理订单" at bounding box center [798, 190] width 31 height 11
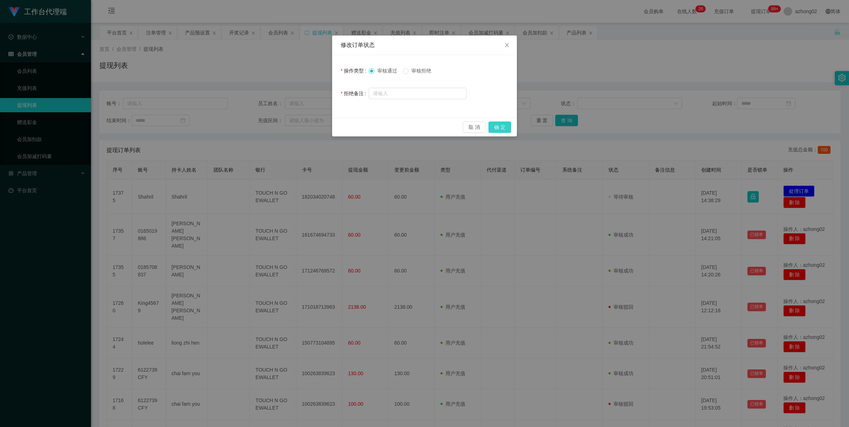
click at [509, 131] on button "确 定" at bounding box center [499, 126] width 23 height 11
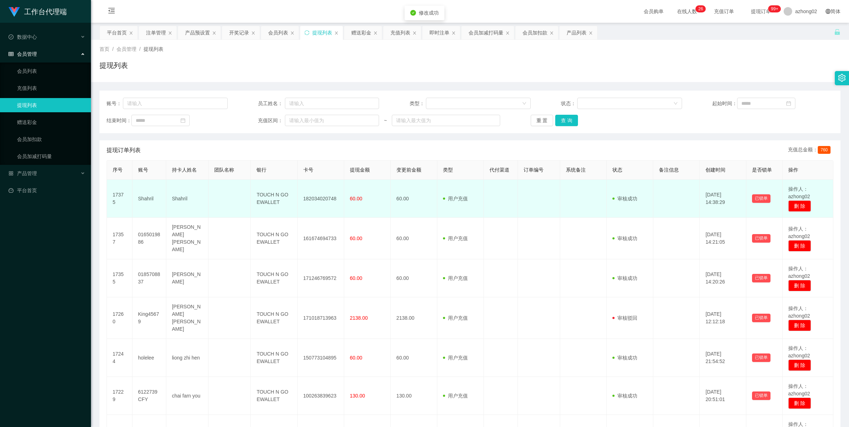
click at [314, 201] on td "182034020748" at bounding box center [321, 199] width 47 height 38
copy td "182034020748"
